Goal: Find specific page/section: Find specific page/section

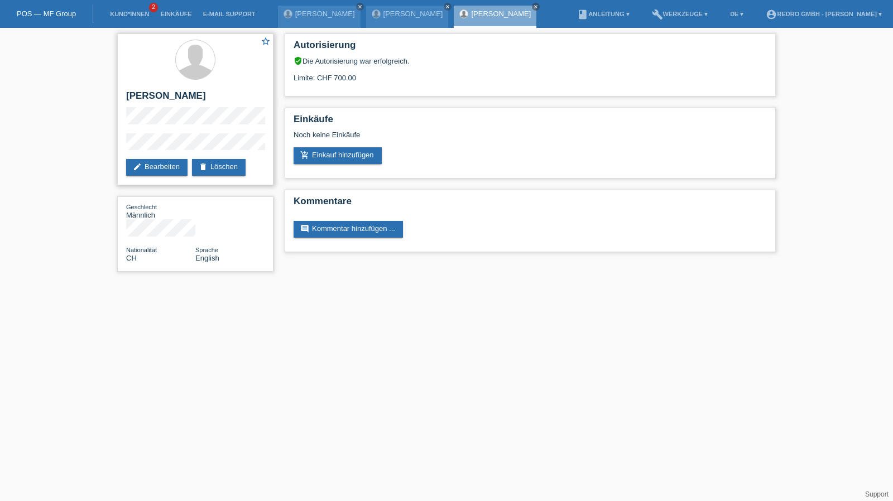
click at [153, 97] on h2 "[PERSON_NAME]" at bounding box center [195, 98] width 138 height 17
copy div "[PERSON_NAME]"
click at [83, 145] on div "star_border Roland Rueegger edit Bearbeiten delete Löschen Geschlecht Männlich …" at bounding box center [446, 155] width 893 height 255
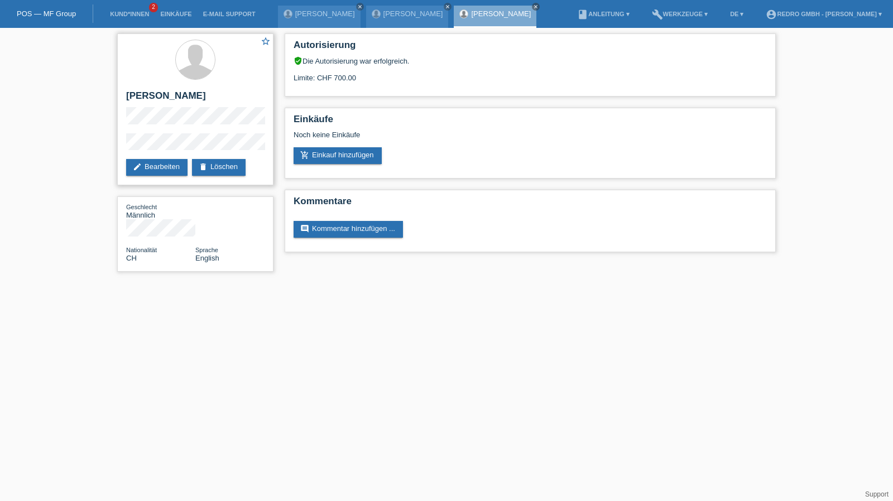
click at [160, 132] on div "star_border Roland Rueegger edit Bearbeiten delete Löschen" at bounding box center [195, 110] width 156 height 152
click at [128, 12] on link "Kund*innen" at bounding box center [129, 14] width 50 height 7
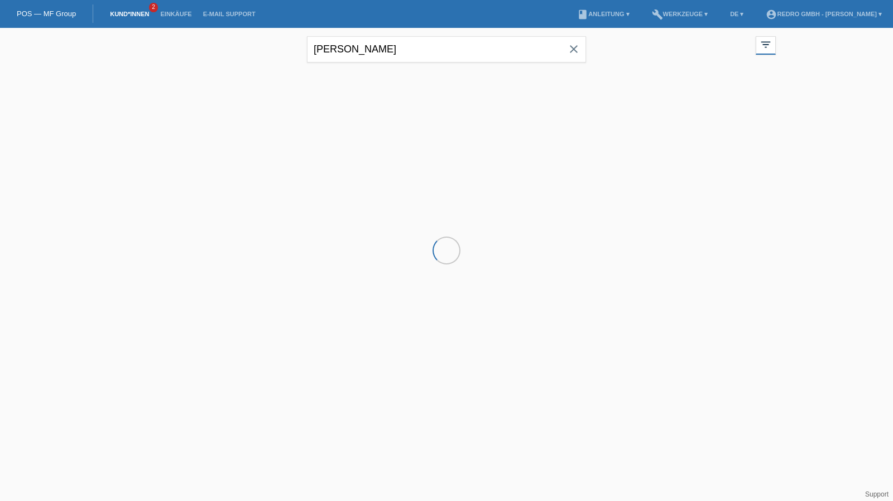
click at [339, 33] on div "[PERSON_NAME] close" at bounding box center [446, 48] width 279 height 40
click at [342, 45] on input "roland" at bounding box center [446, 49] width 279 height 26
paste input "Schürch"
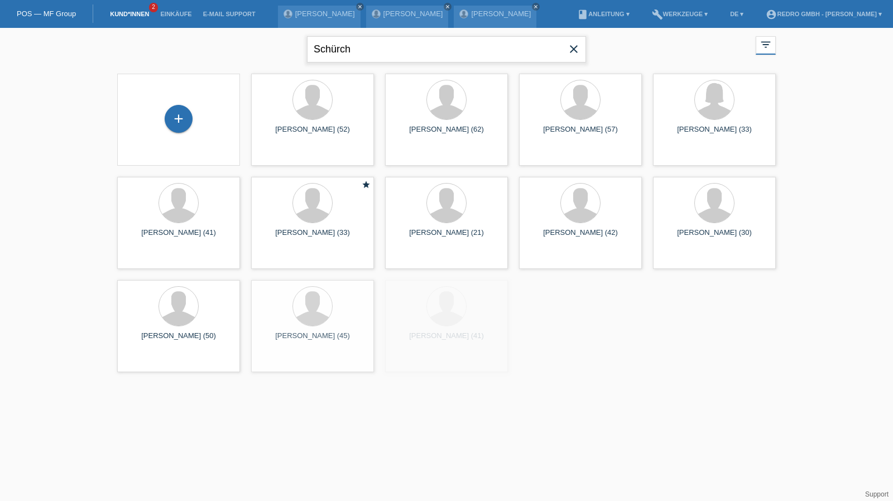
type input "Schürch"
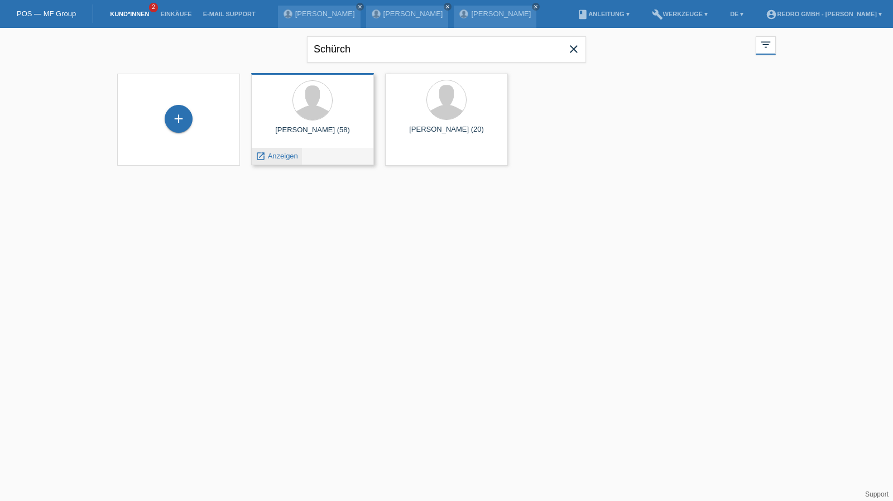
click at [290, 157] on span "Anzeigen" at bounding box center [283, 156] width 30 height 8
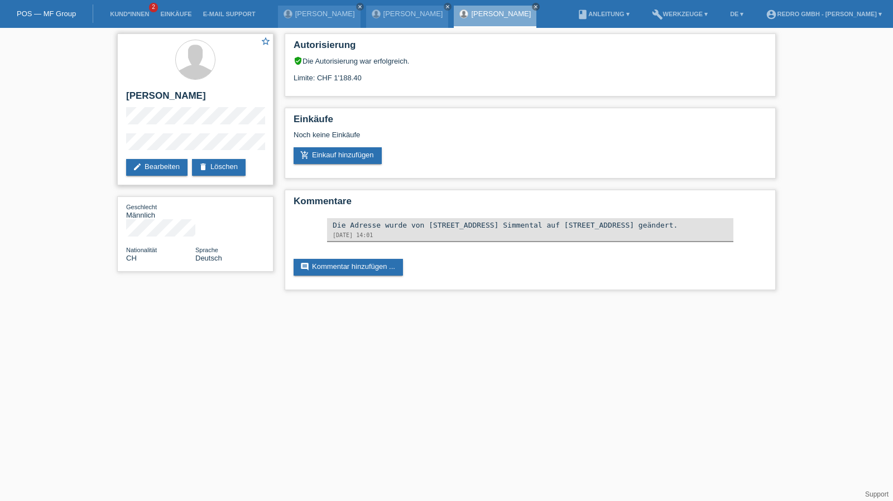
click at [184, 95] on h2 "[PERSON_NAME]" at bounding box center [195, 98] width 138 height 17
copy div "[PERSON_NAME]"
click at [123, 146] on div "star_border [PERSON_NAME] edit Bearbeiten delete Löschen" at bounding box center [195, 110] width 156 height 152
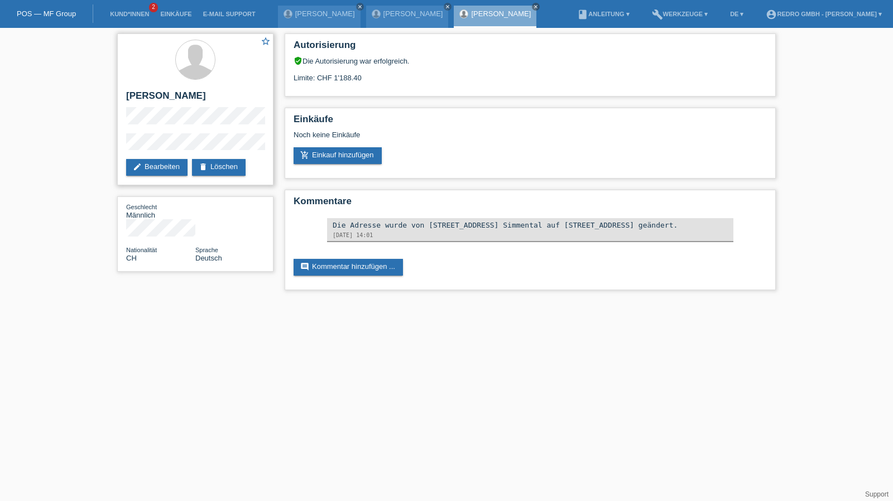
click at [142, 94] on h2 "[PERSON_NAME]" at bounding box center [195, 98] width 138 height 17
copy div "[PERSON_NAME]"
click at [104, 150] on div "star_border [PERSON_NAME] edit Bearbeiten delete Löschen Geschlecht Männlich Na…" at bounding box center [446, 165] width 893 height 274
